Goal: Task Accomplishment & Management: Manage account settings

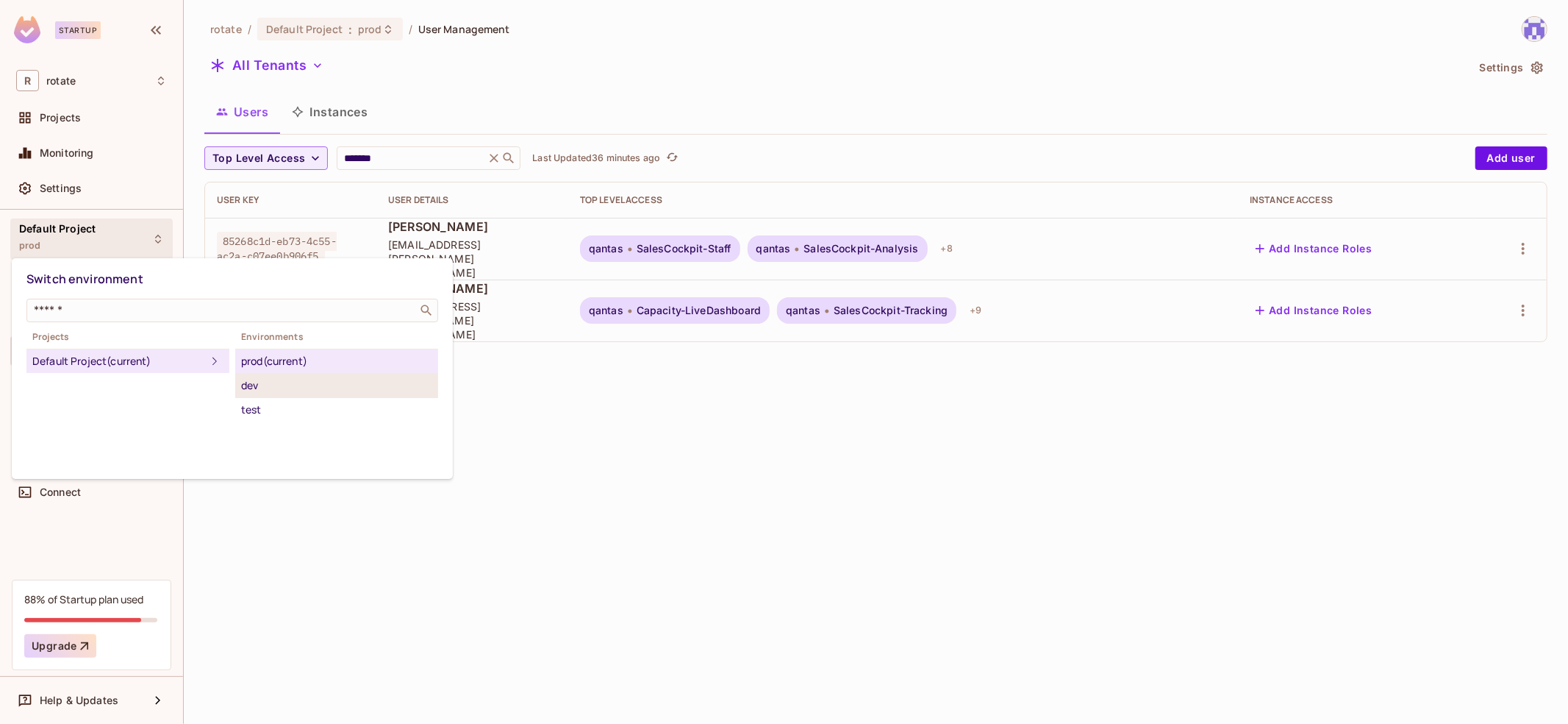
click at [296, 384] on div "dev" at bounding box center [336, 386] width 191 height 18
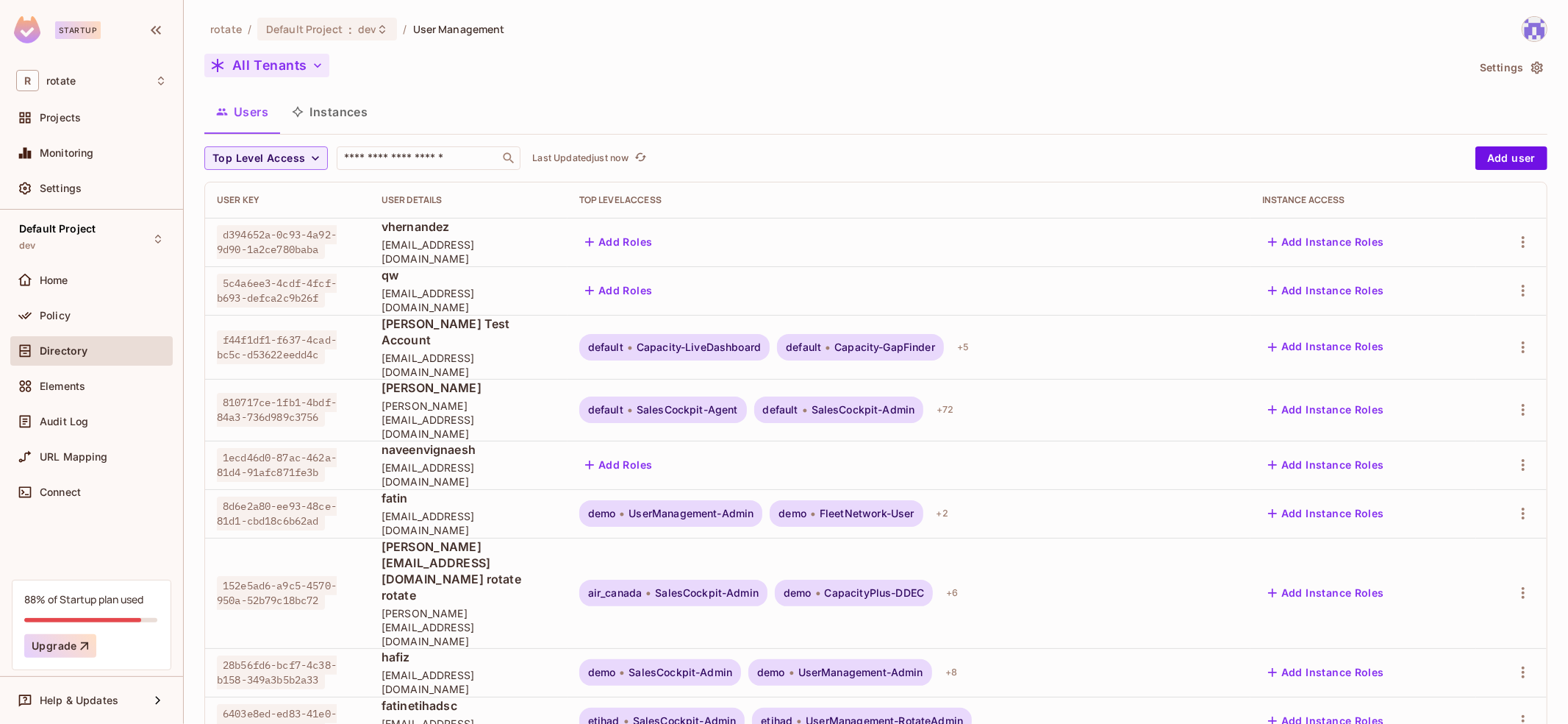
click at [297, 69] on button "All Tenants" at bounding box center [266, 66] width 125 height 24
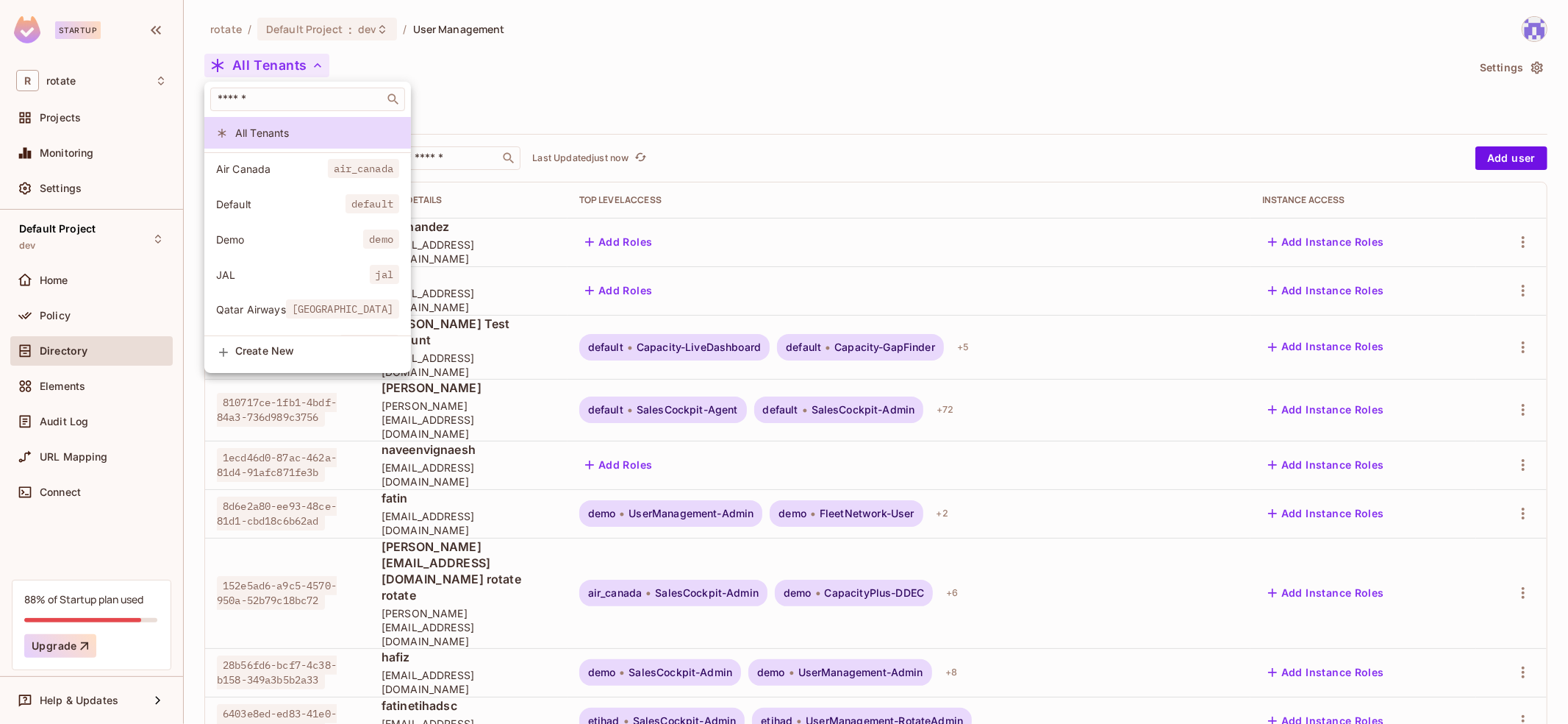
click at [545, 88] on div at bounding box center [784, 362] width 1568 height 724
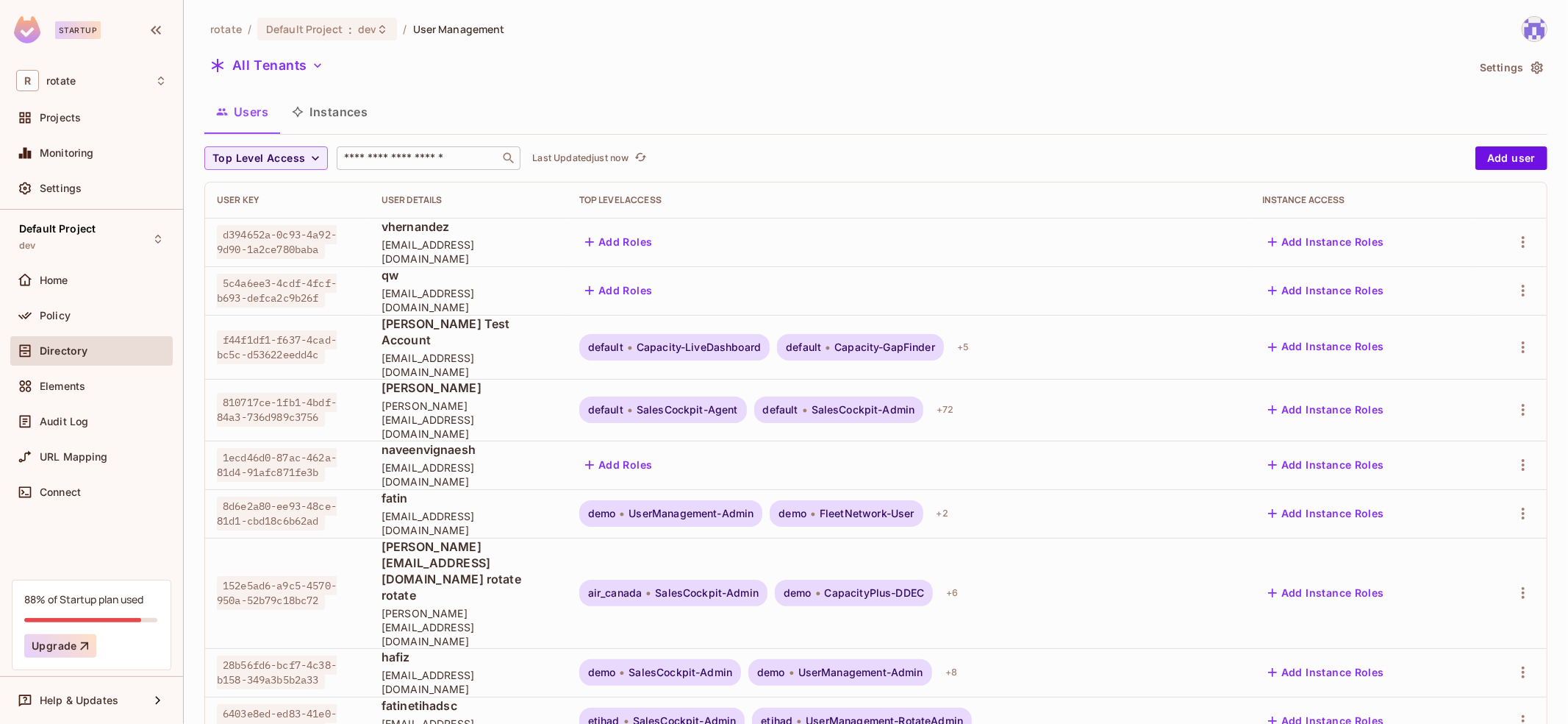
click at [409, 158] on input "text" at bounding box center [418, 158] width 154 height 15
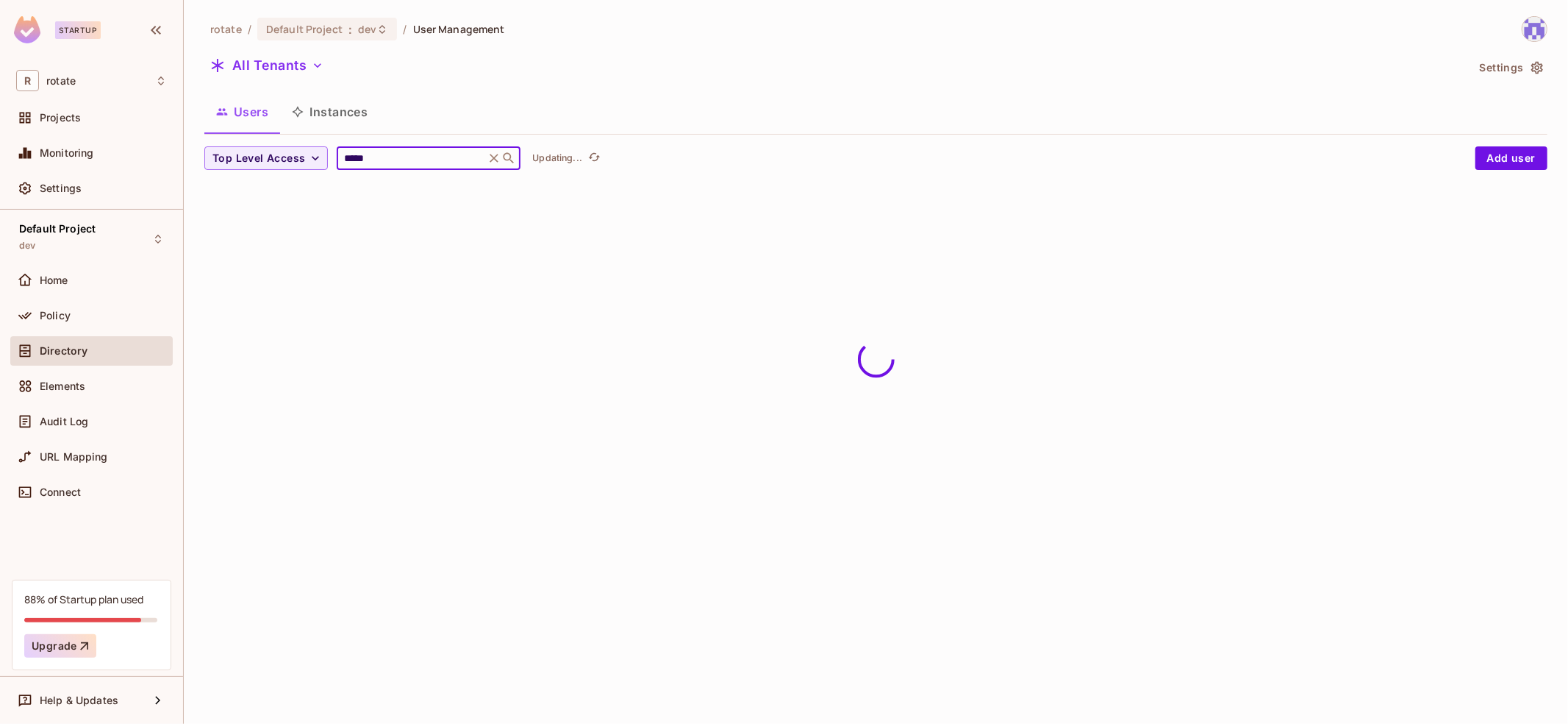
type input "*****"
click at [686, 162] on div "Top Level Access ***** ​ Updating..." at bounding box center [835, 158] width 1264 height 24
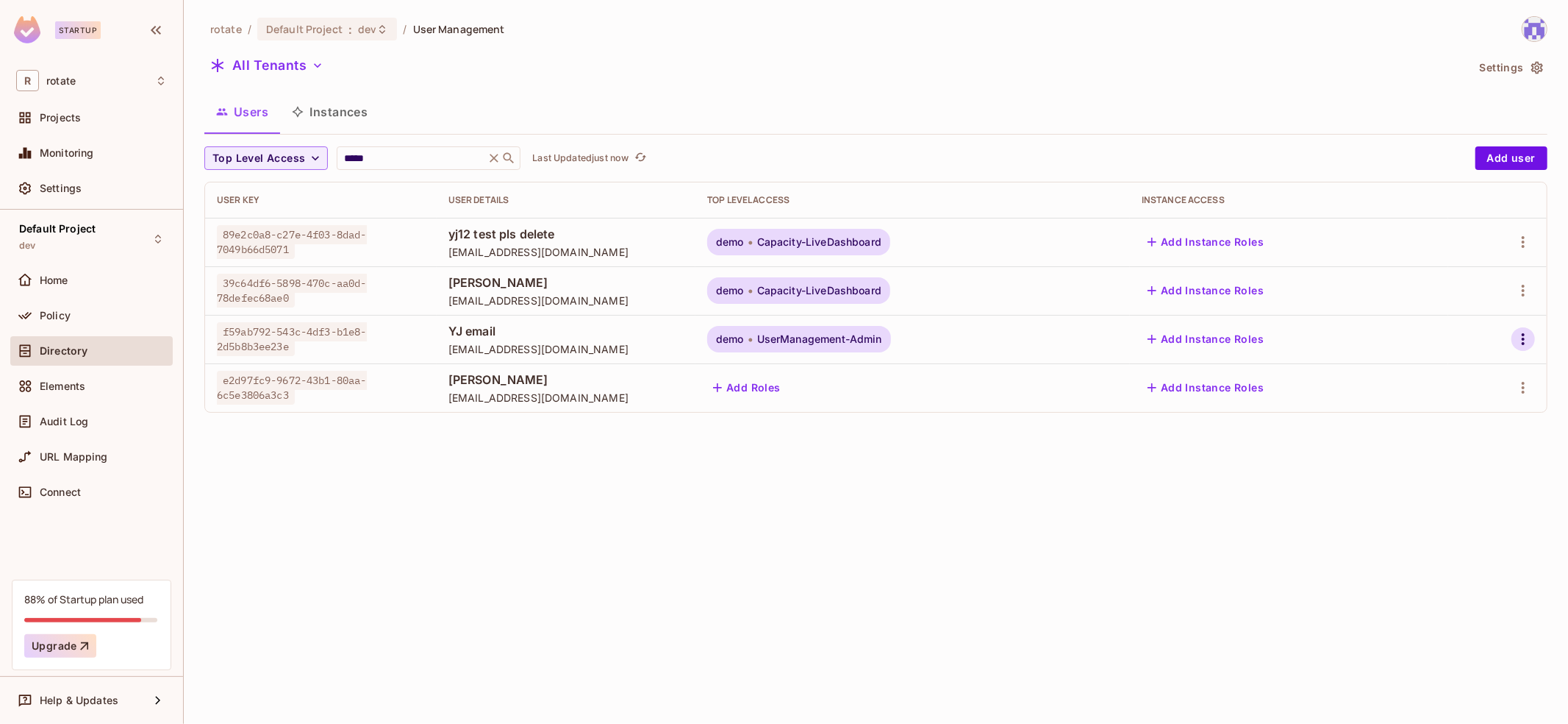
click at [1529, 344] on icon "button" at bounding box center [1524, 339] width 18 height 18
click at [1483, 475] on div "Delete User" at bounding box center [1458, 469] width 58 height 15
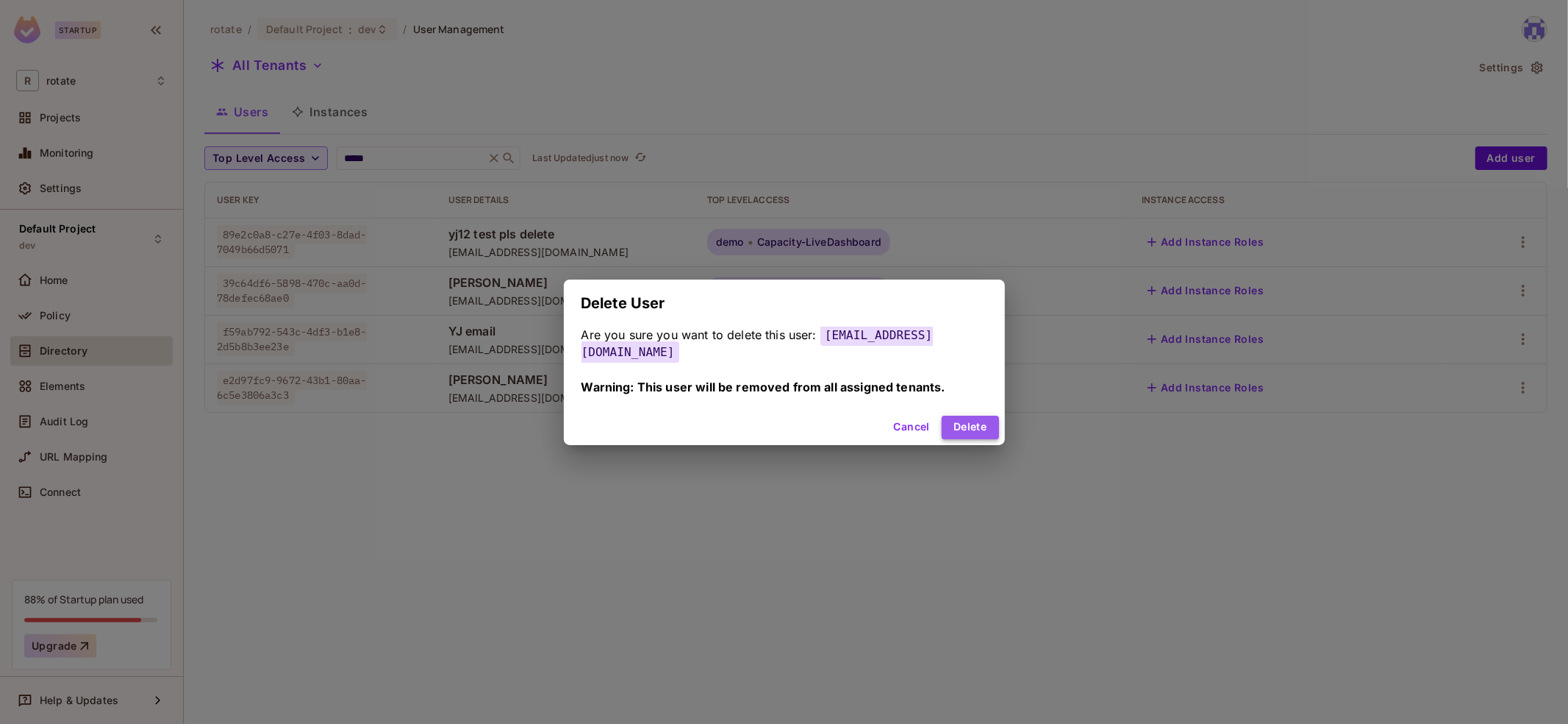
click at [986, 423] on button "Delete" at bounding box center [971, 428] width 57 height 24
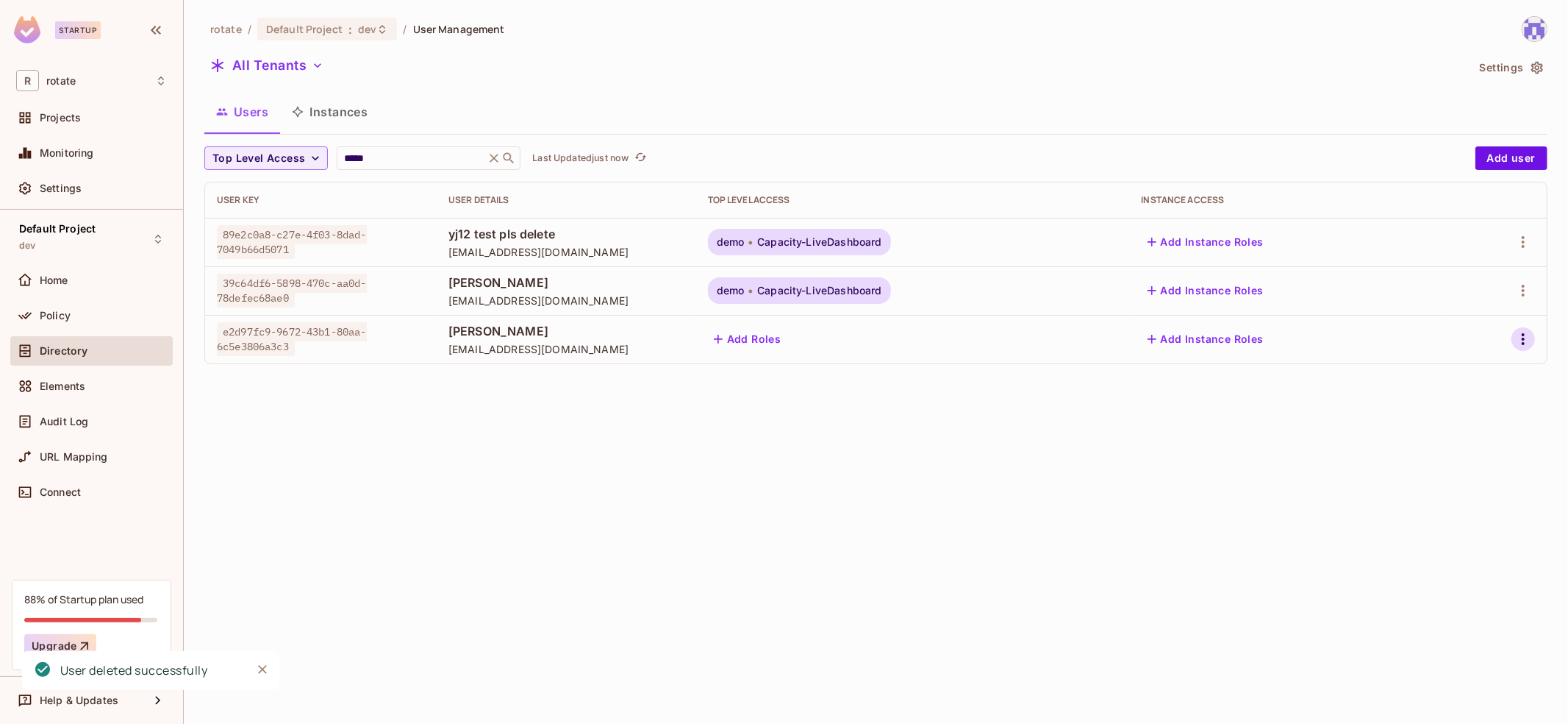
click at [1516, 345] on icon "button" at bounding box center [1524, 339] width 18 height 18
click at [1457, 439] on div "Edit Attributes" at bounding box center [1466, 437] width 73 height 15
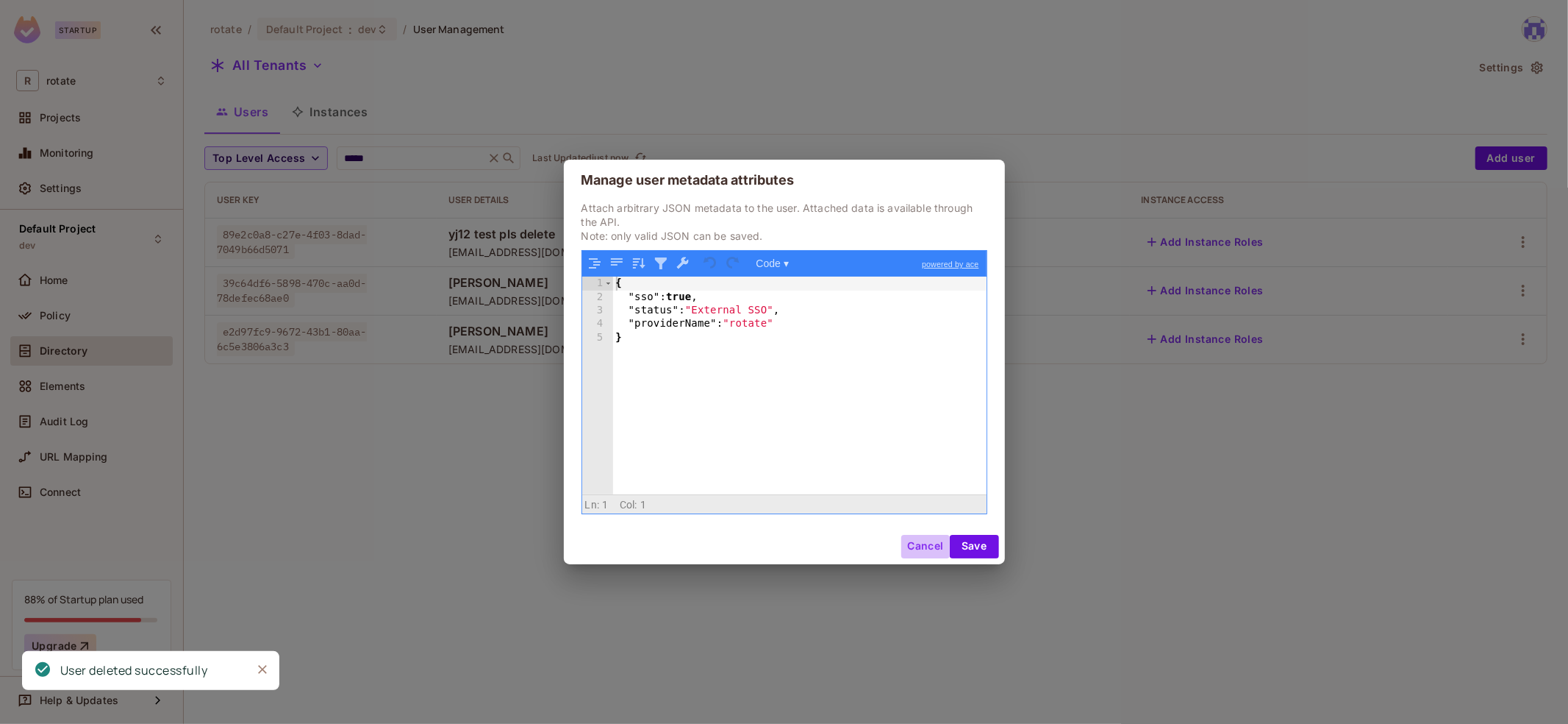
click at [913, 547] on button "Cancel" at bounding box center [925, 546] width 48 height 24
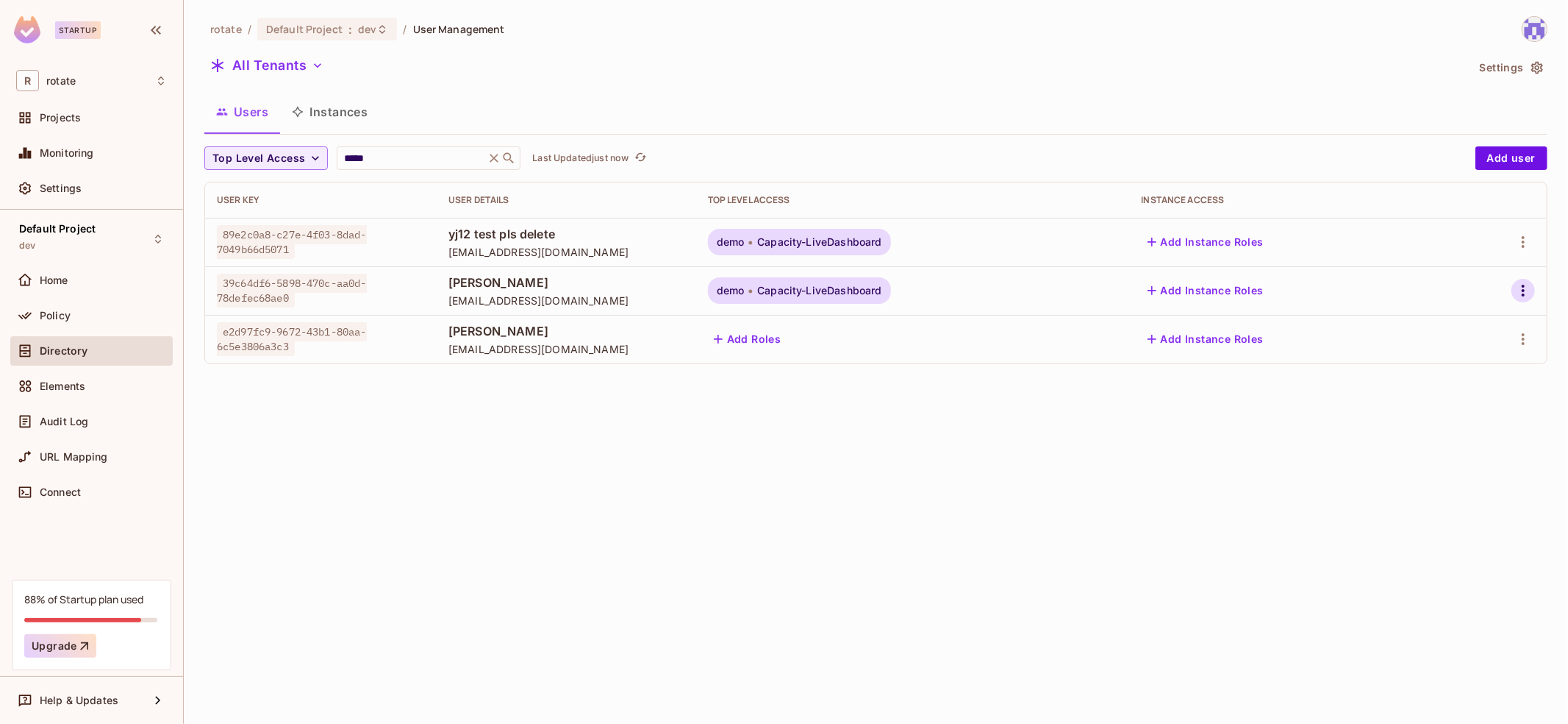
click at [1526, 287] on icon "button" at bounding box center [1524, 290] width 18 height 18
click at [1457, 398] on span "Edit Attributes" at bounding box center [1465, 388] width 81 height 24
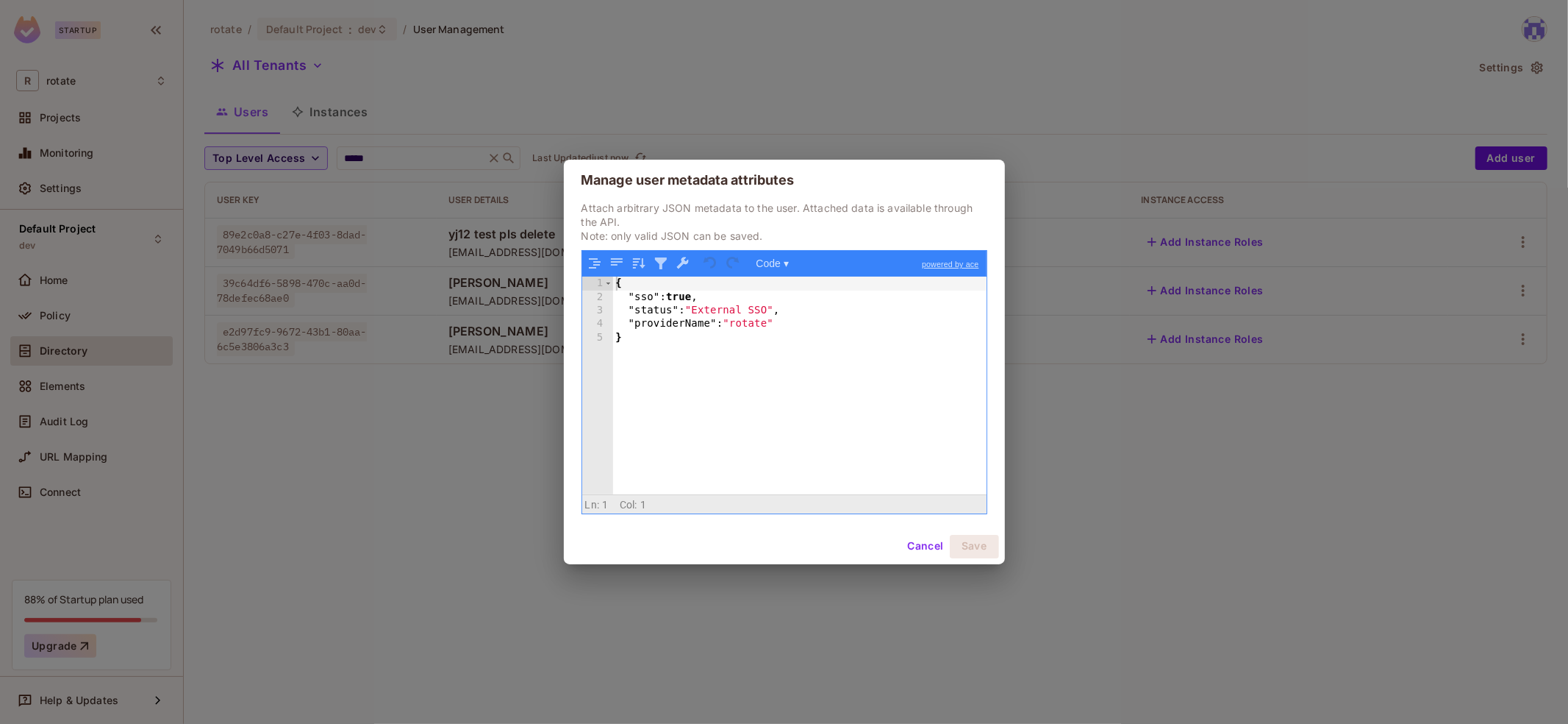
click at [918, 546] on button "Cancel" at bounding box center [925, 546] width 48 height 24
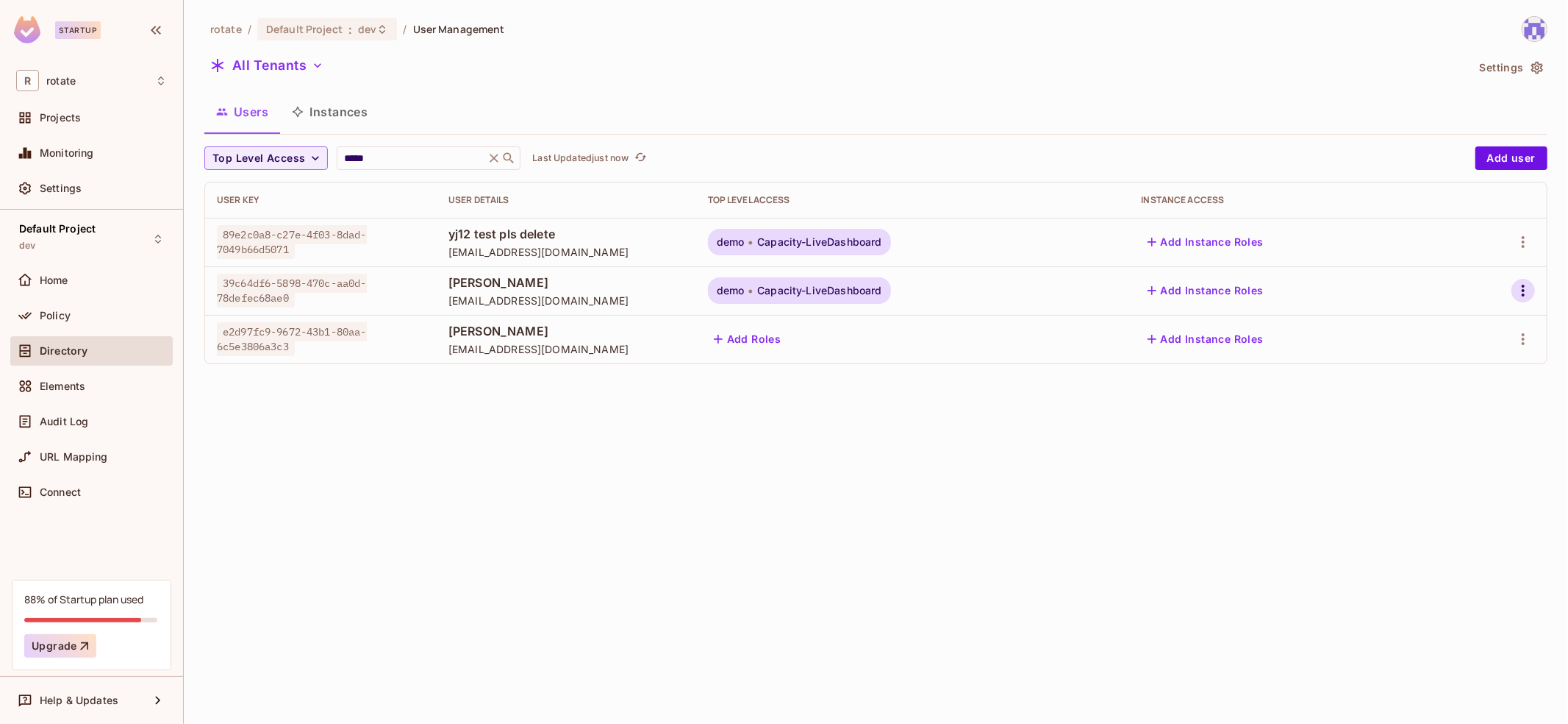
click at [1520, 292] on icon "button" at bounding box center [1524, 290] width 18 height 18
click at [1449, 426] on div "Delete User" at bounding box center [1458, 420] width 58 height 15
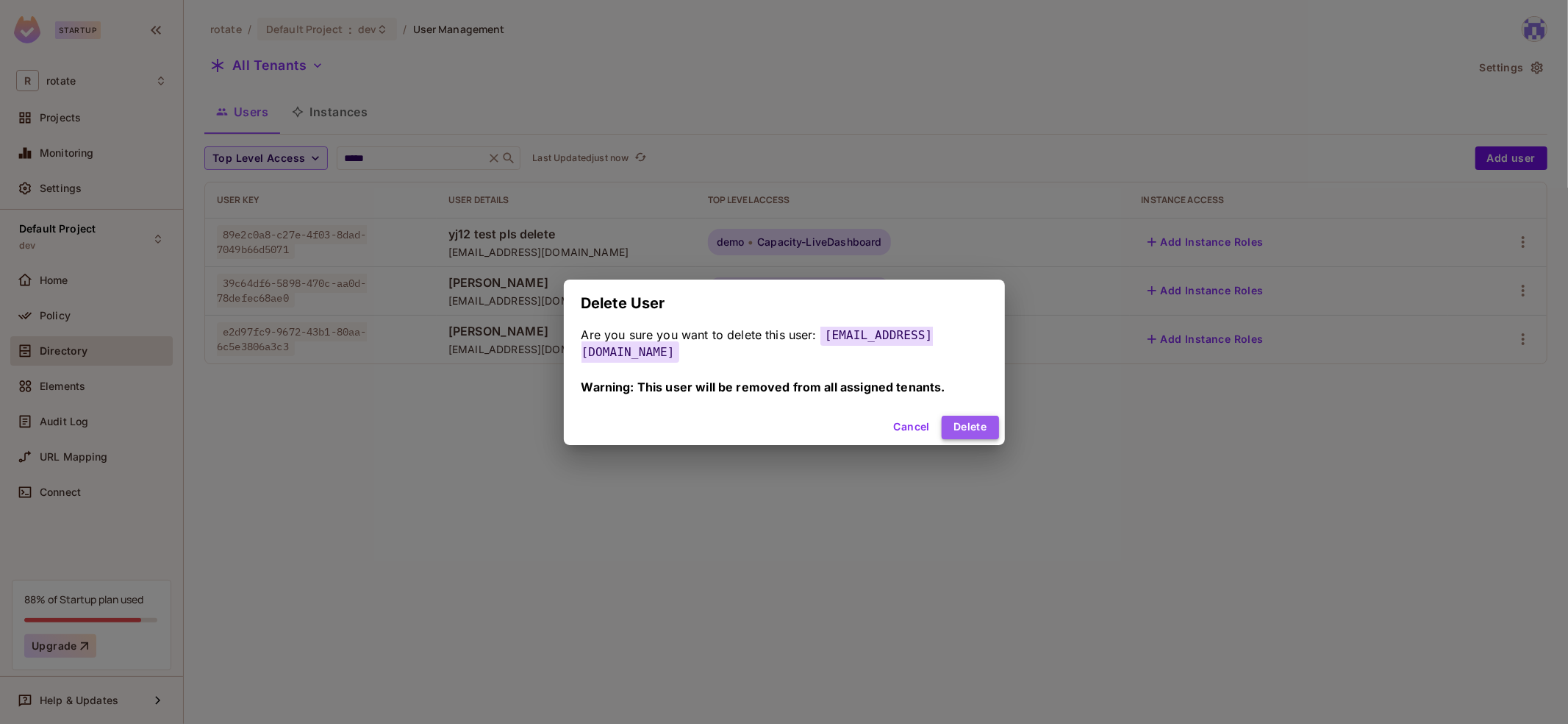
click at [969, 423] on button "Delete" at bounding box center [971, 428] width 57 height 24
